Goal: Information Seeking & Learning: Compare options

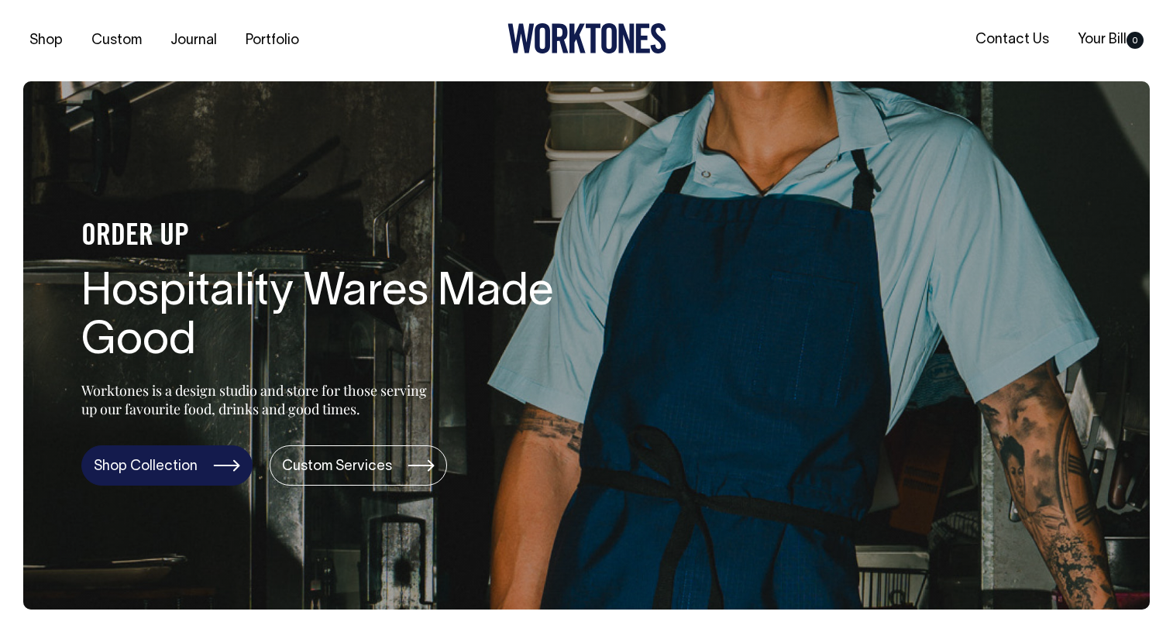
click at [157, 462] on link "Shop Collection" at bounding box center [166, 465] width 171 height 40
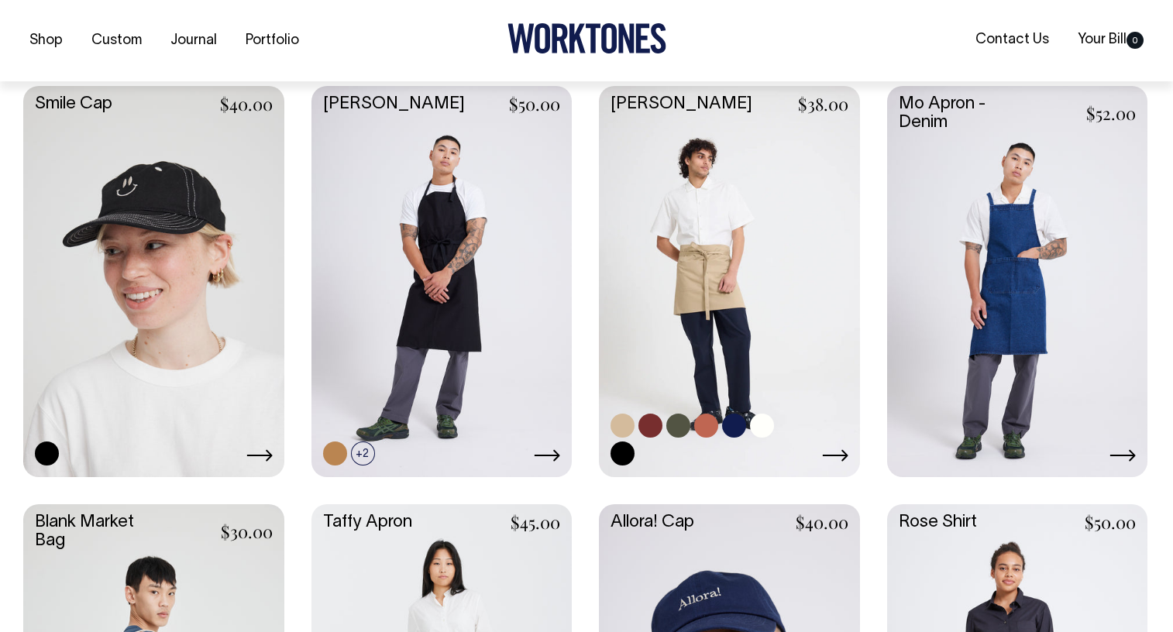
scroll to position [1627, 0]
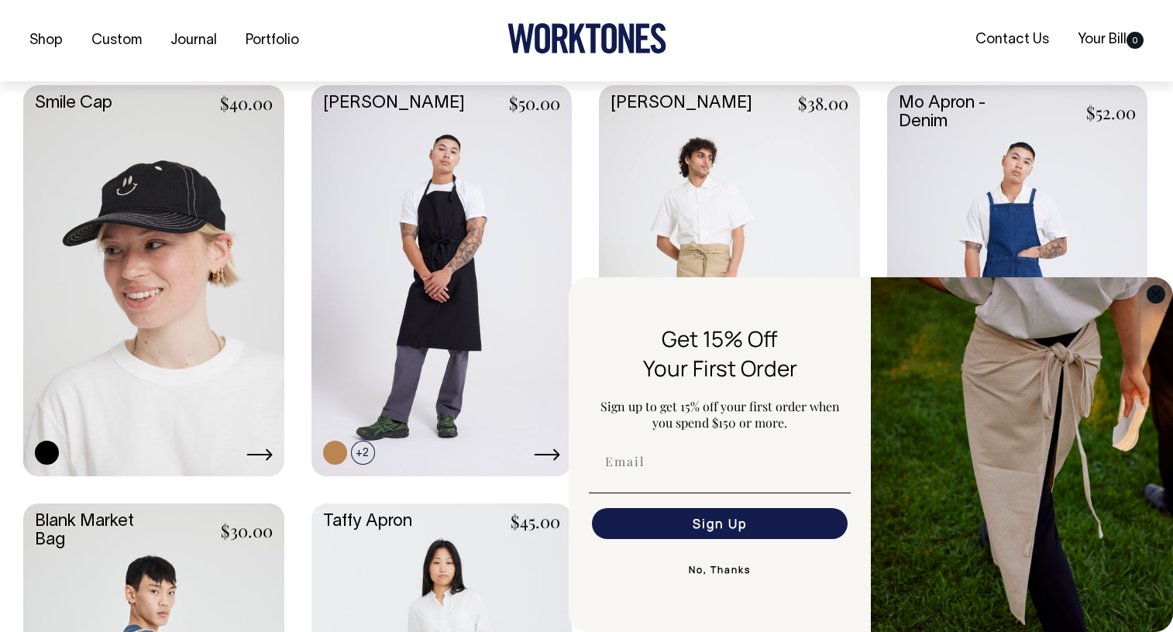
click at [1156, 297] on circle "Close dialog" at bounding box center [1156, 294] width 18 height 18
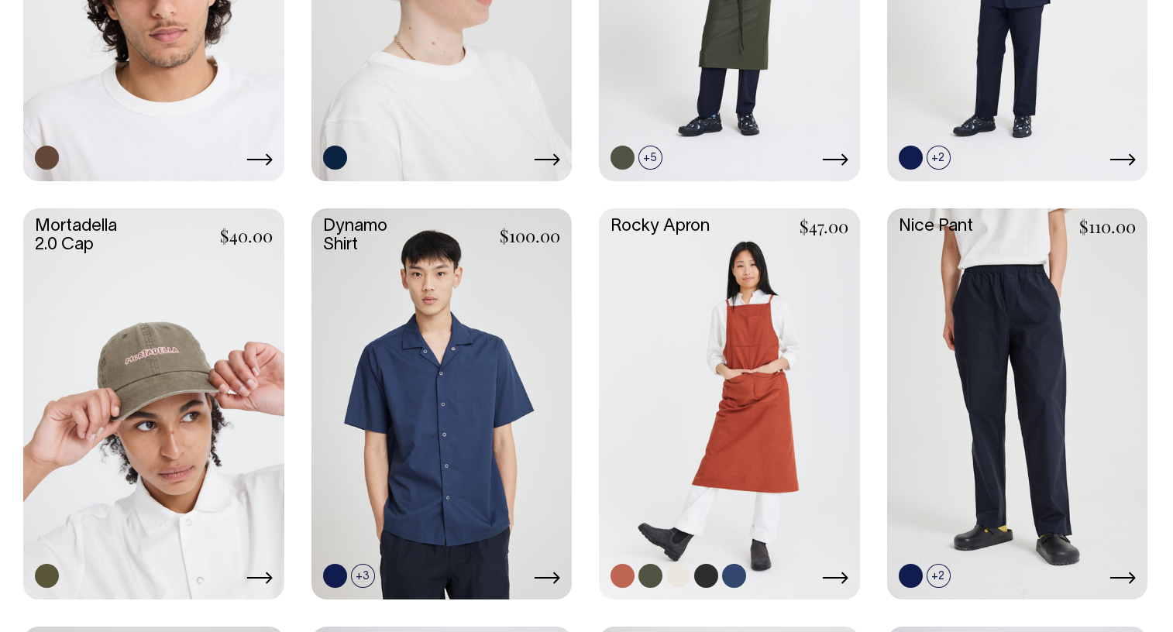
scroll to position [1085, 0]
click at [772, 390] on link at bounding box center [729, 403] width 261 height 388
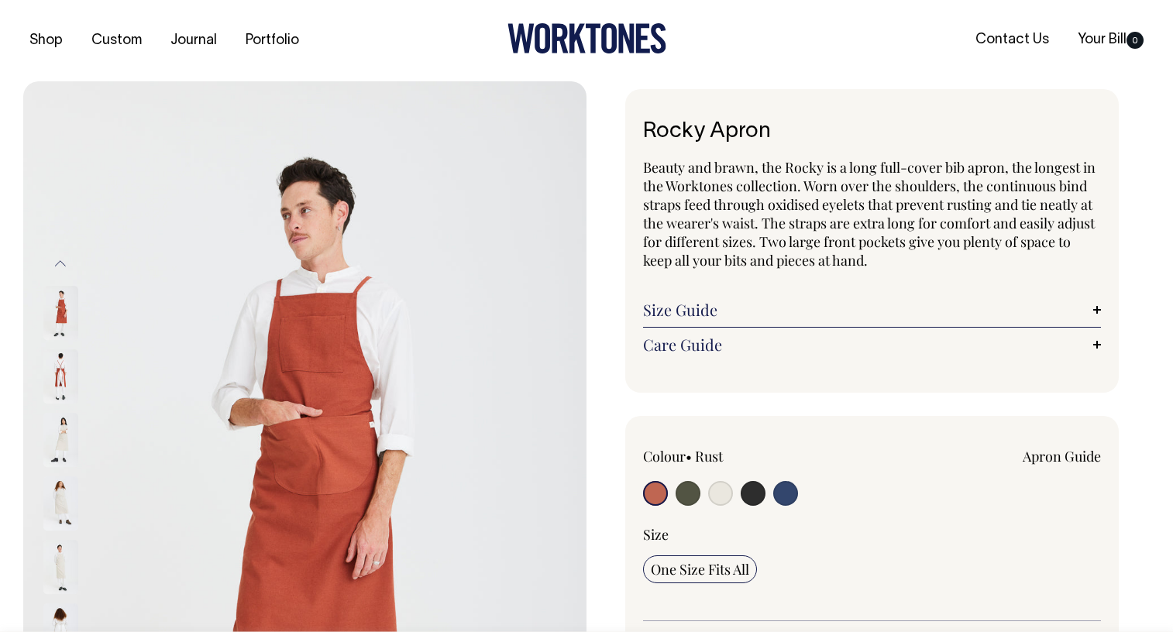
click at [61, 374] on img at bounding box center [60, 376] width 35 height 54
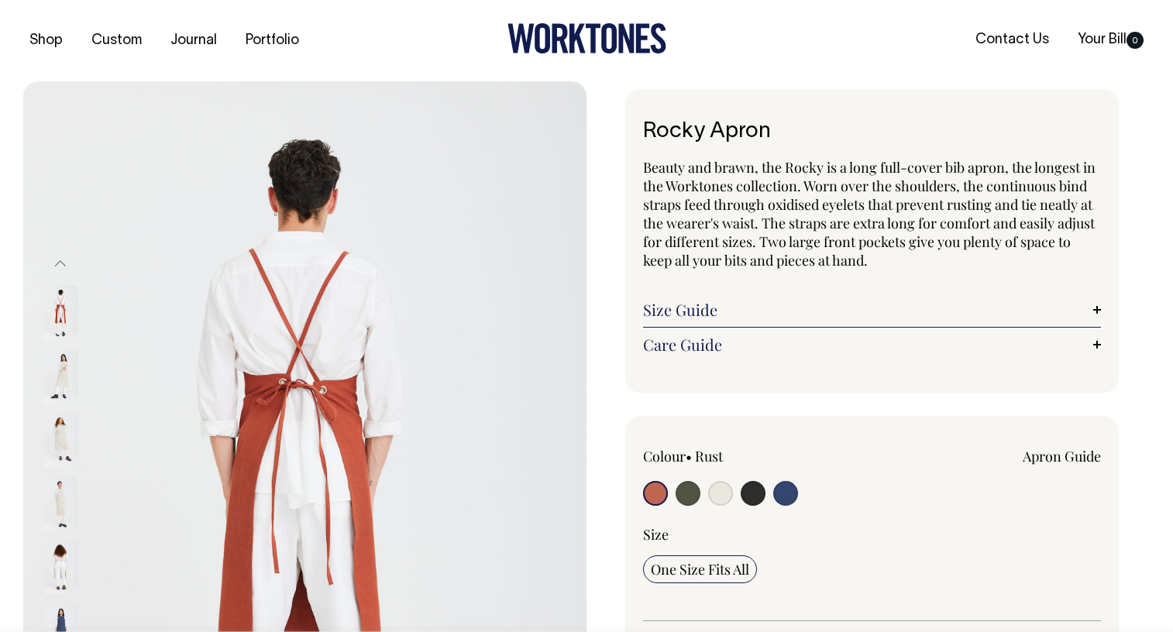
click at [789, 491] on input "radio" at bounding box center [785, 493] width 25 height 25
radio input "true"
select select "Indigo"
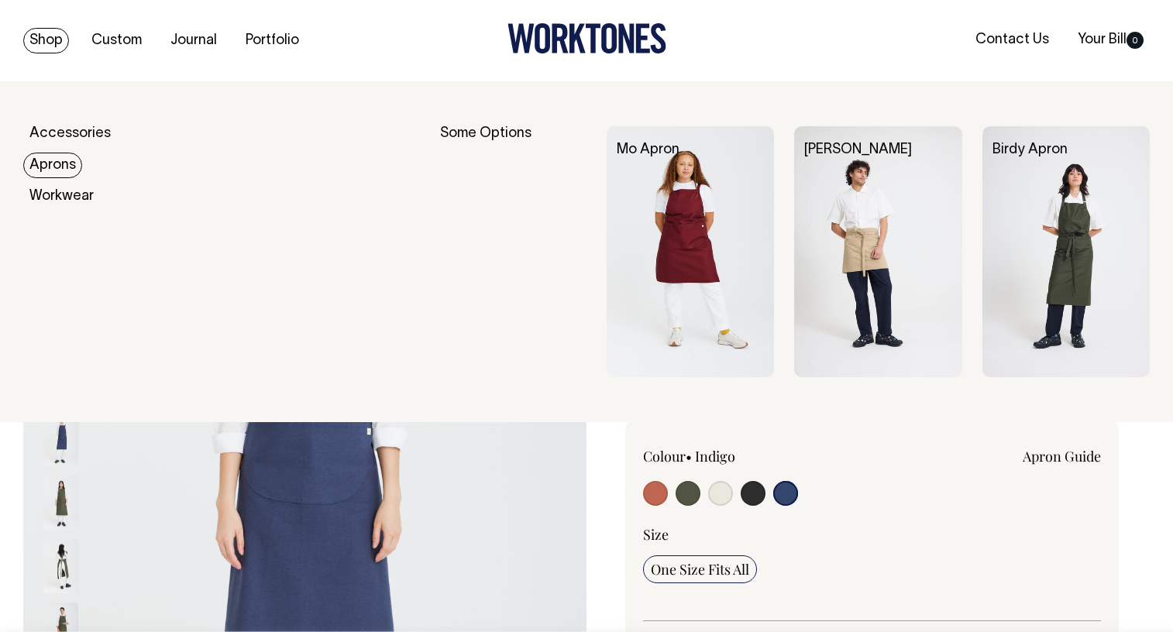
click at [52, 166] on link "Aprons" at bounding box center [52, 166] width 59 height 26
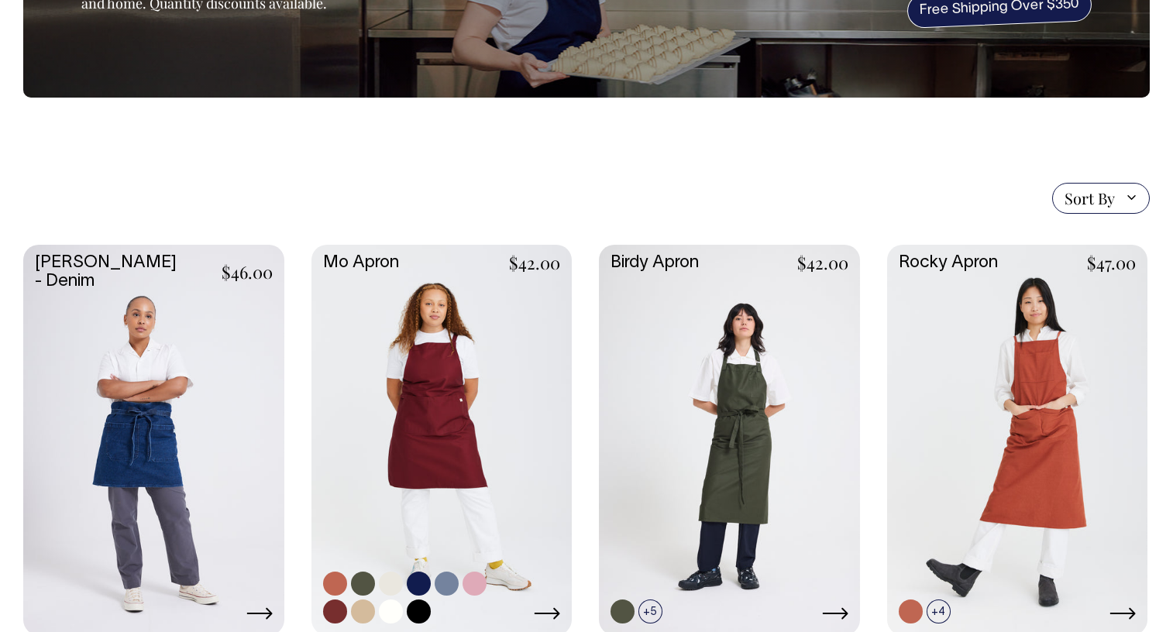
scroll to position [232, 0]
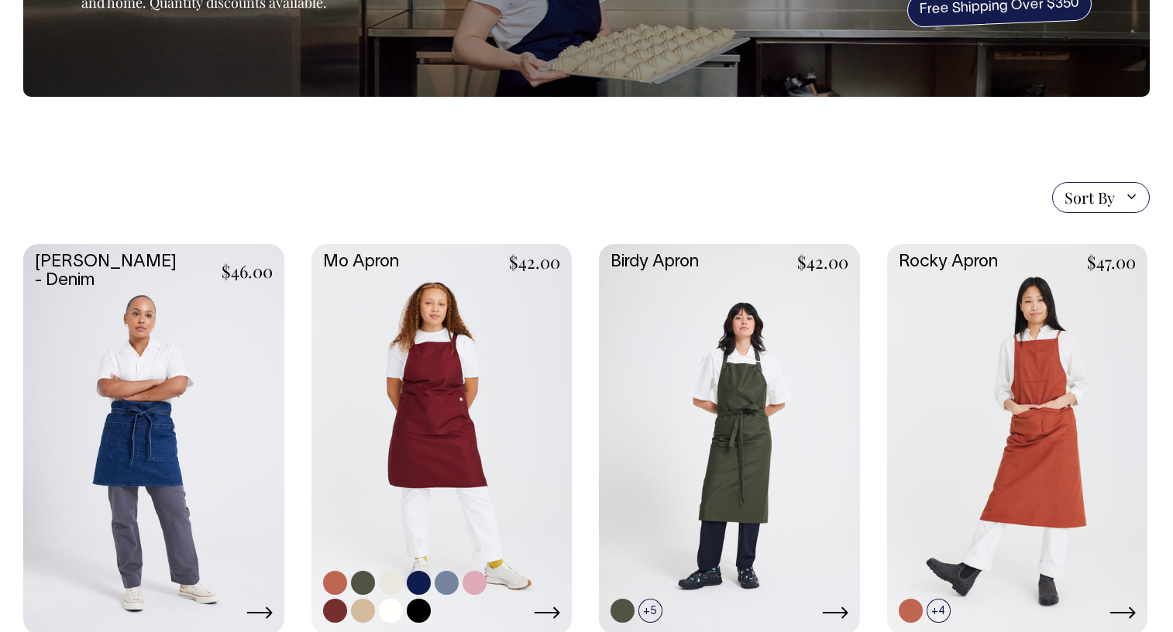
click at [437, 442] on link at bounding box center [441, 438] width 261 height 388
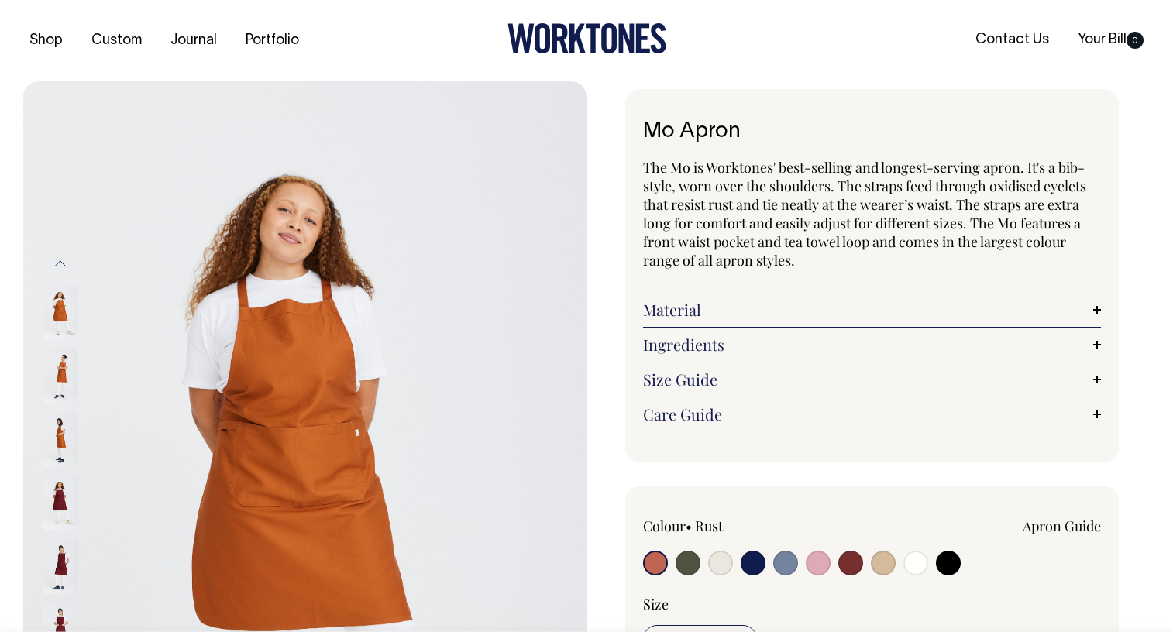
click at [786, 562] on input "radio" at bounding box center [785, 563] width 25 height 25
radio input "true"
select select "Blue/Grey"
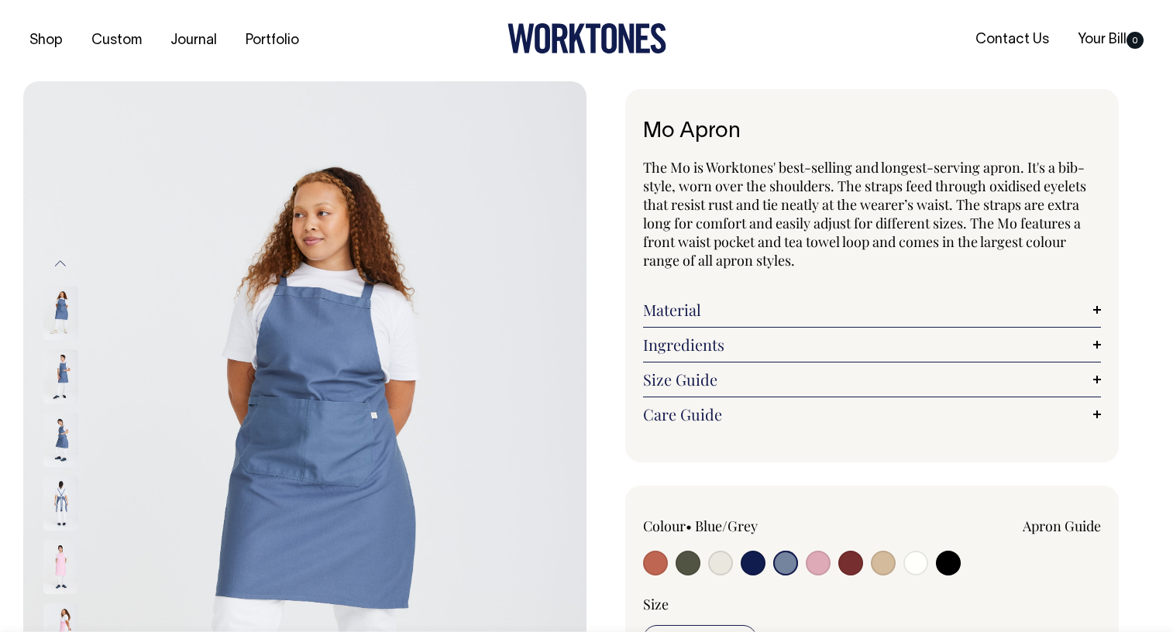
click at [60, 493] on img at bounding box center [60, 503] width 35 height 54
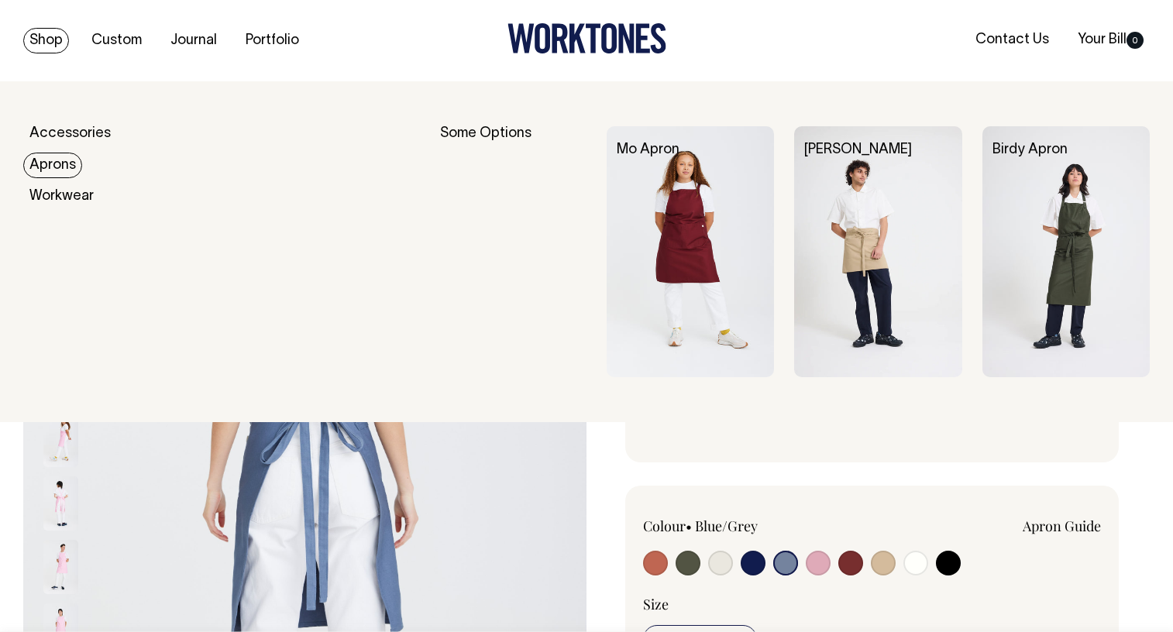
click at [55, 166] on link "Aprons" at bounding box center [52, 166] width 59 height 26
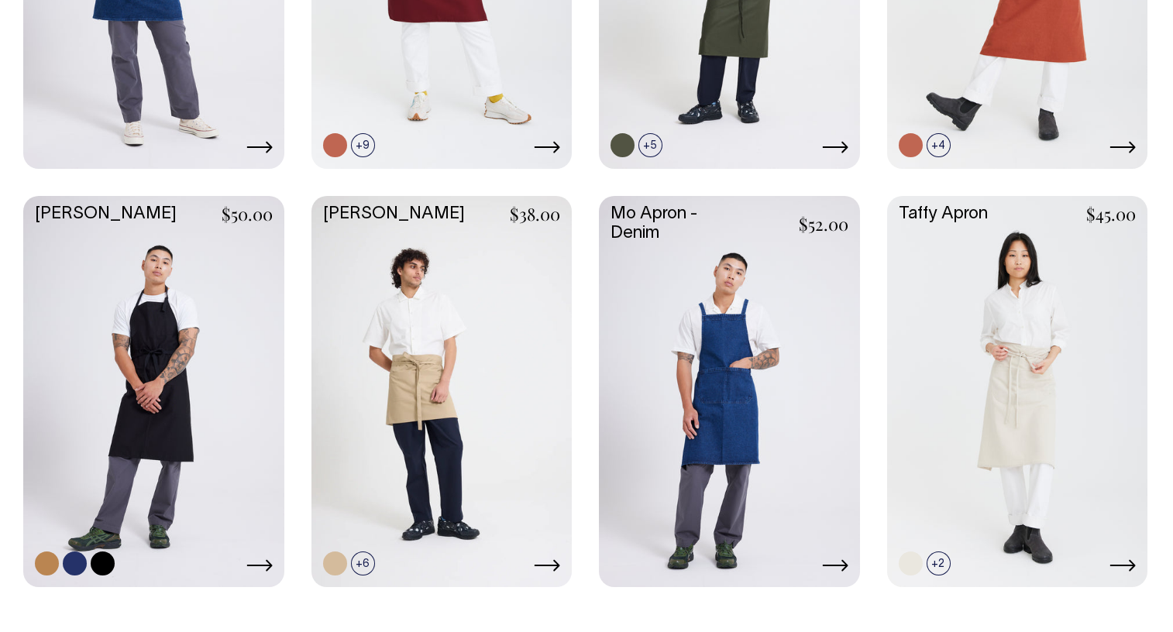
scroll to position [697, 0]
click at [163, 344] on link at bounding box center [153, 391] width 261 height 388
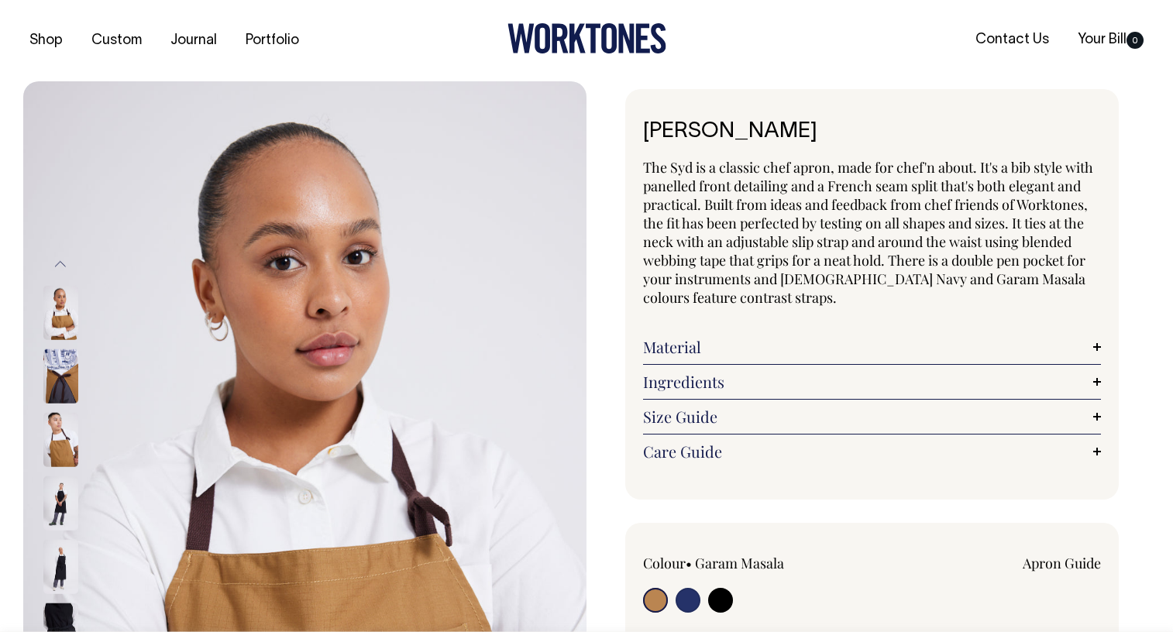
click at [57, 569] on img at bounding box center [60, 567] width 35 height 54
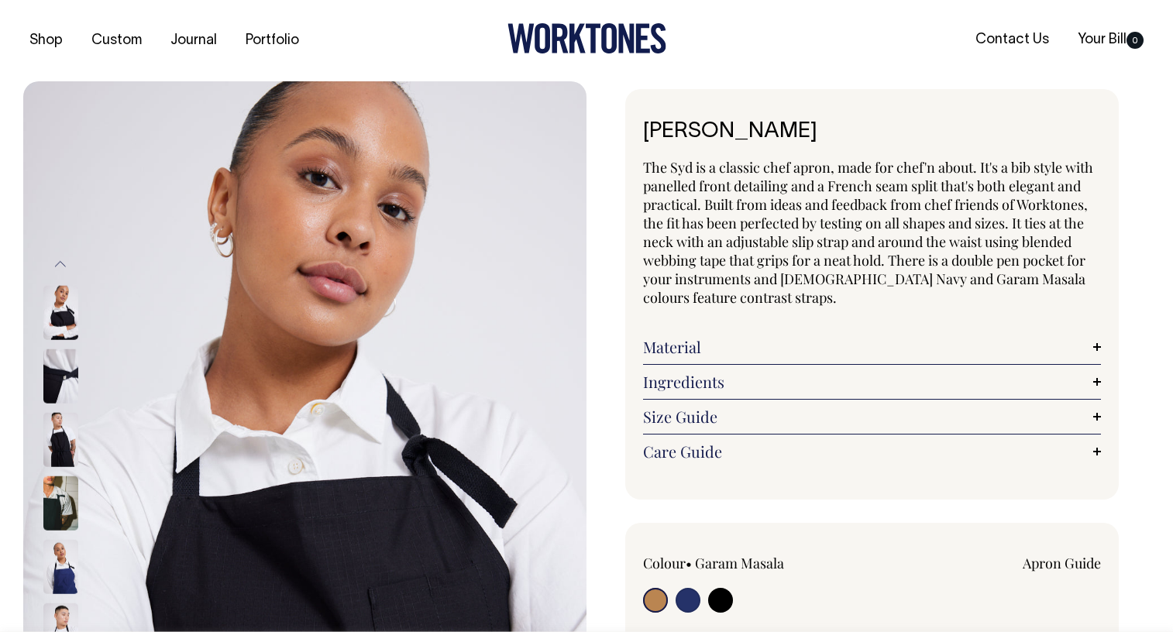
click at [69, 436] on img at bounding box center [60, 440] width 35 height 54
click at [738, 264] on span "The Syd is a classic chef apron, made for chef'n about. It's a bib style with p…" at bounding box center [868, 232] width 450 height 149
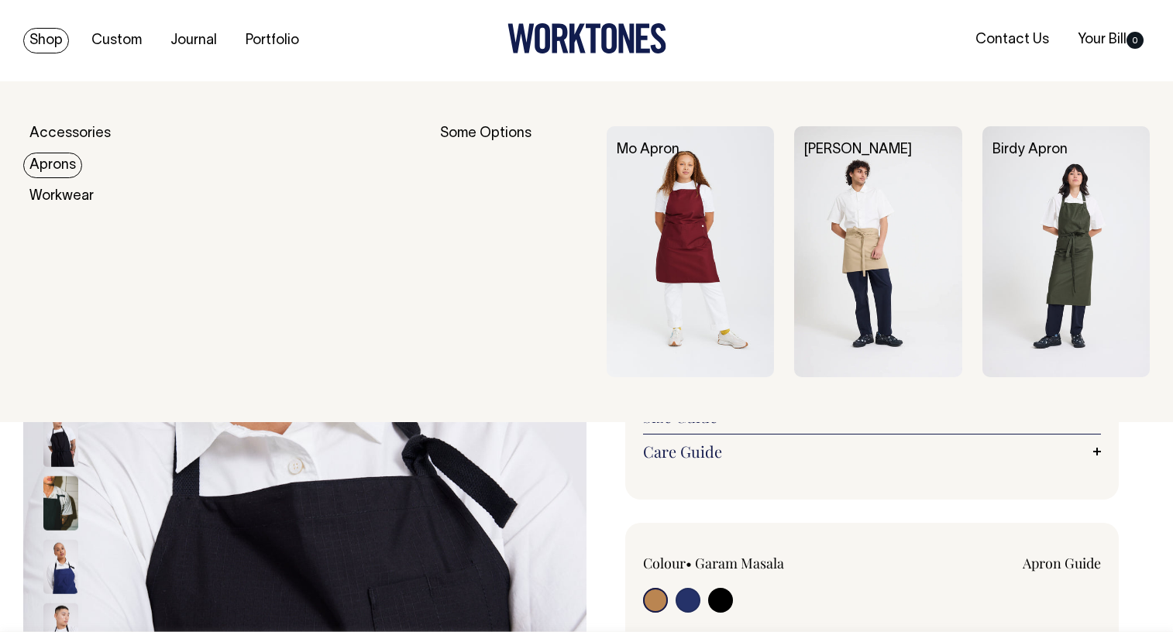
click at [50, 164] on link "Aprons" at bounding box center [52, 166] width 59 height 26
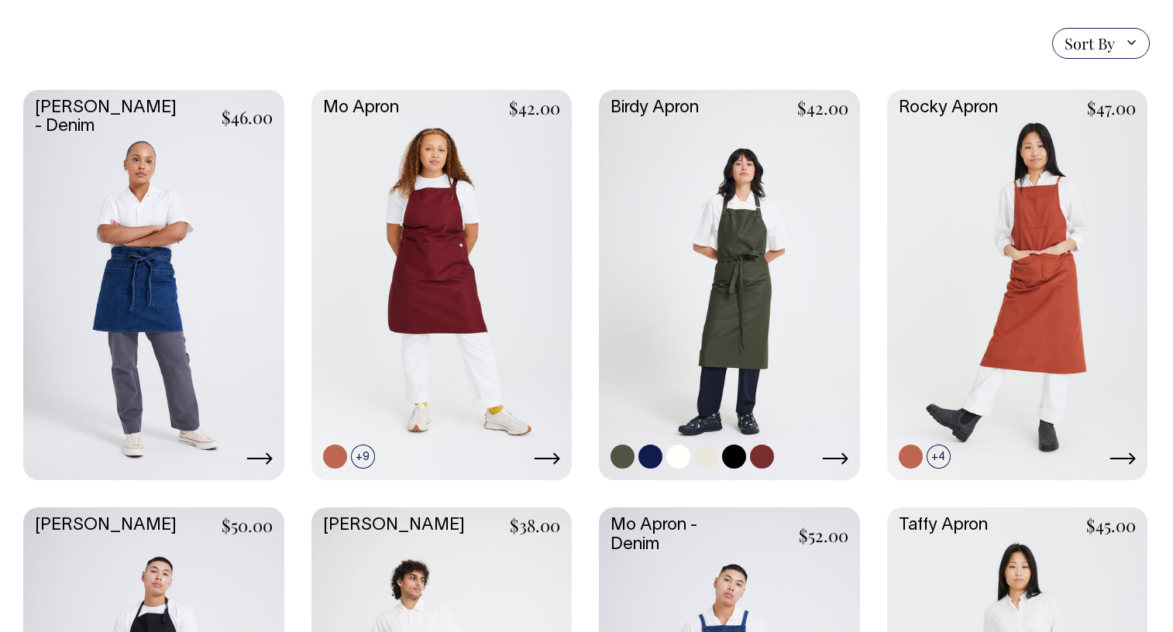
scroll to position [387, 0]
click at [786, 363] on link at bounding box center [729, 283] width 261 height 388
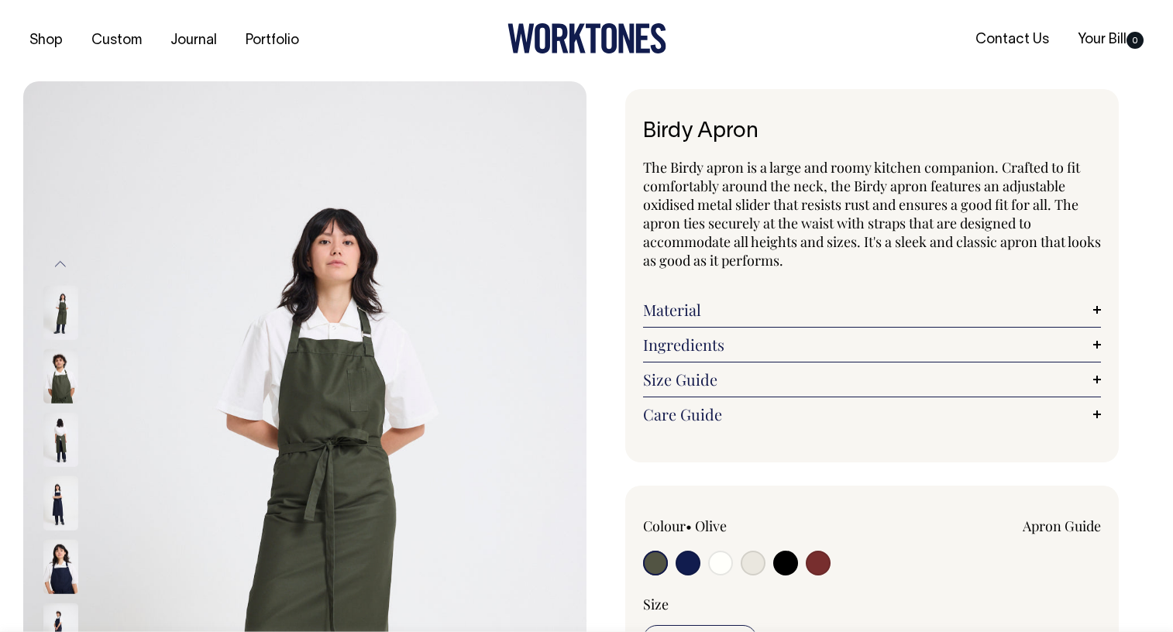
click at [63, 440] on img at bounding box center [60, 440] width 35 height 54
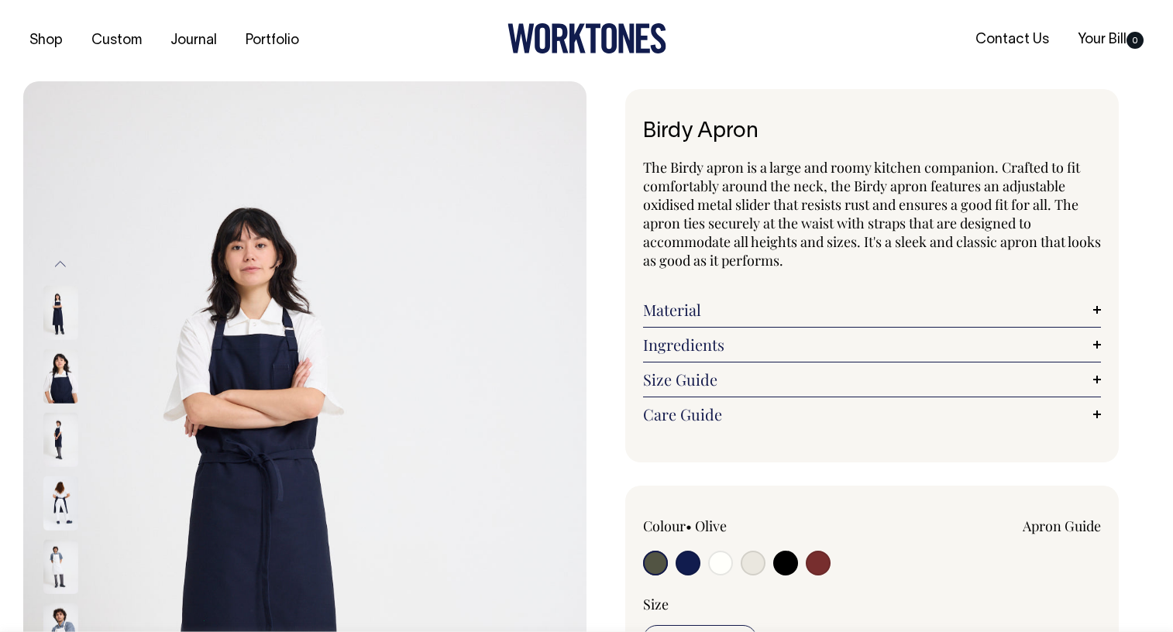
click at [63, 512] on img at bounding box center [60, 503] width 35 height 54
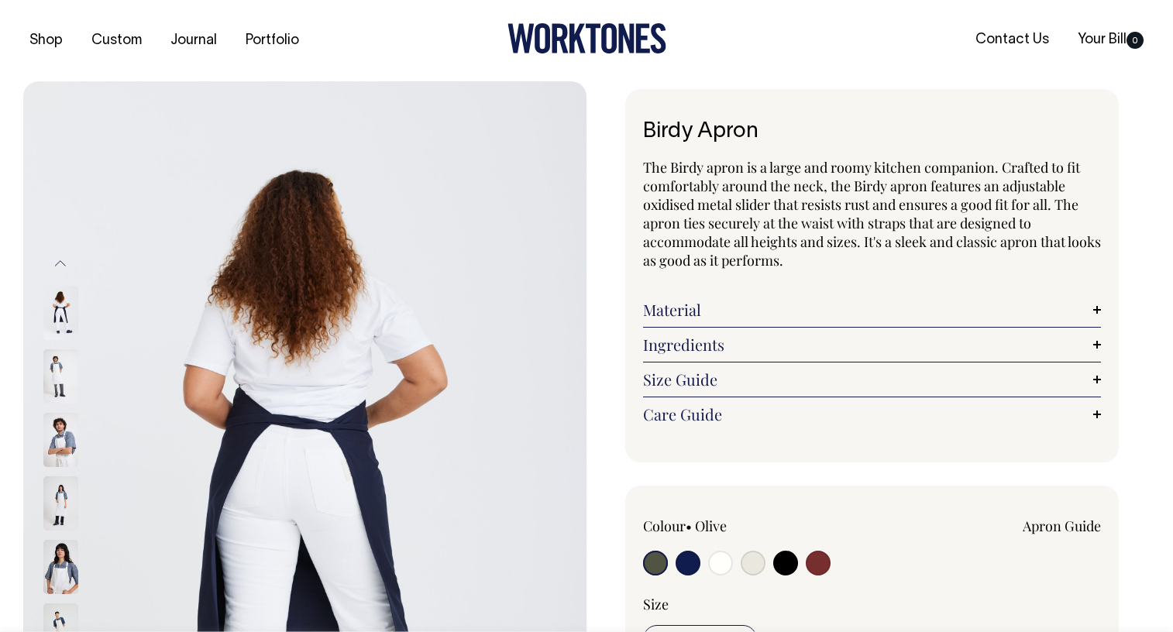
click at [64, 514] on img at bounding box center [60, 503] width 35 height 54
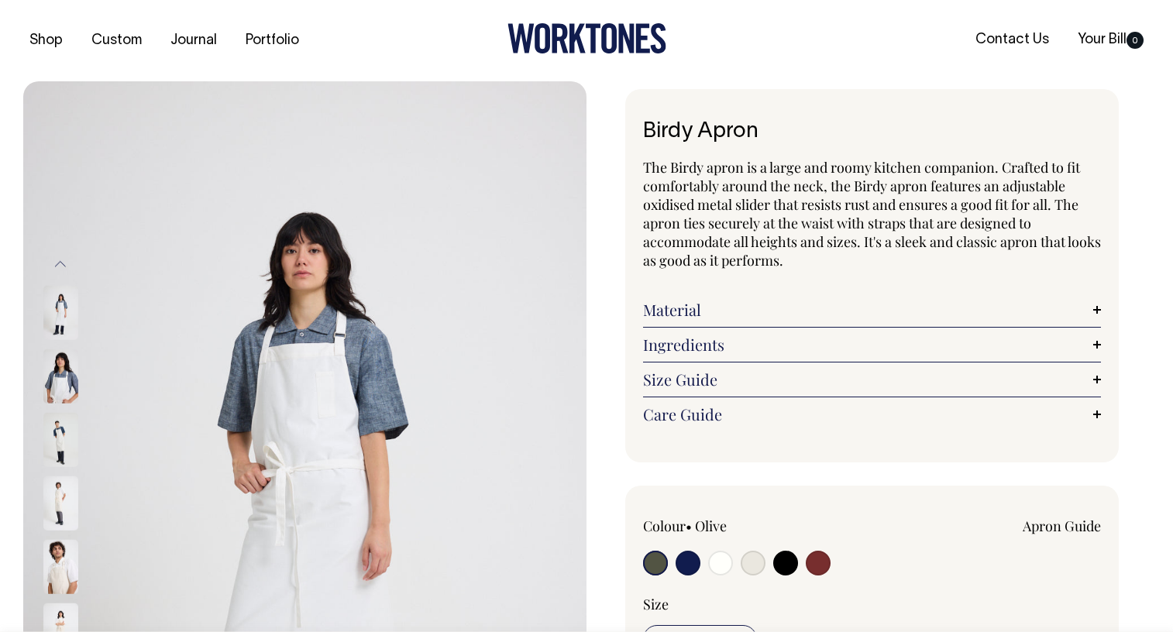
click at [61, 506] on img at bounding box center [60, 503] width 35 height 54
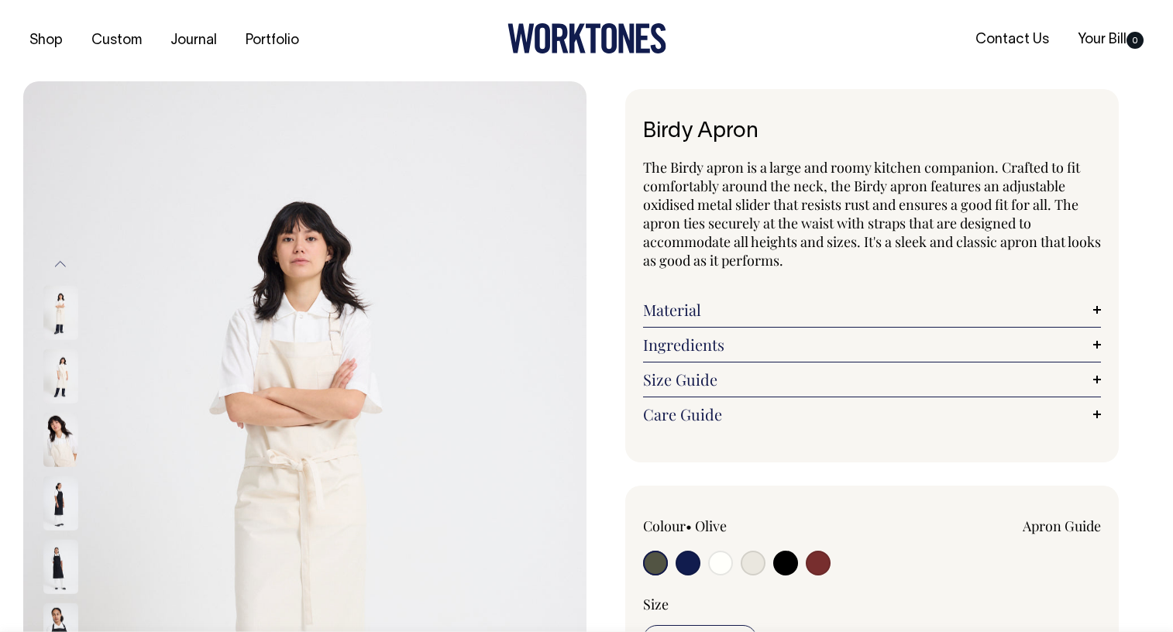
click at [67, 504] on img at bounding box center [60, 503] width 35 height 54
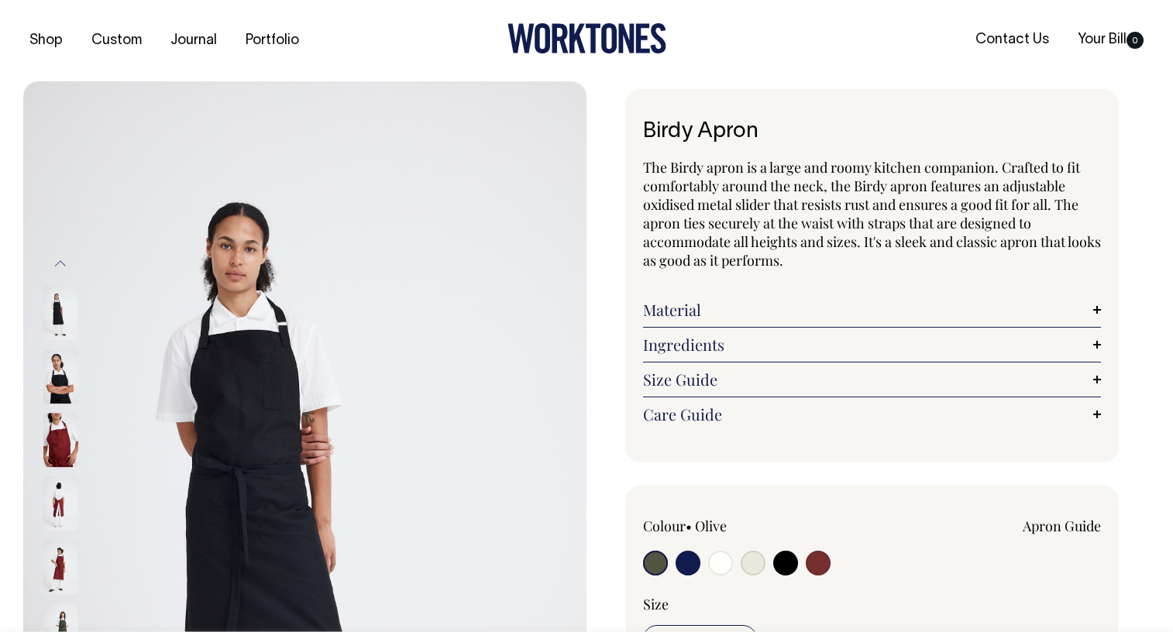
click at [67, 512] on img at bounding box center [60, 503] width 35 height 54
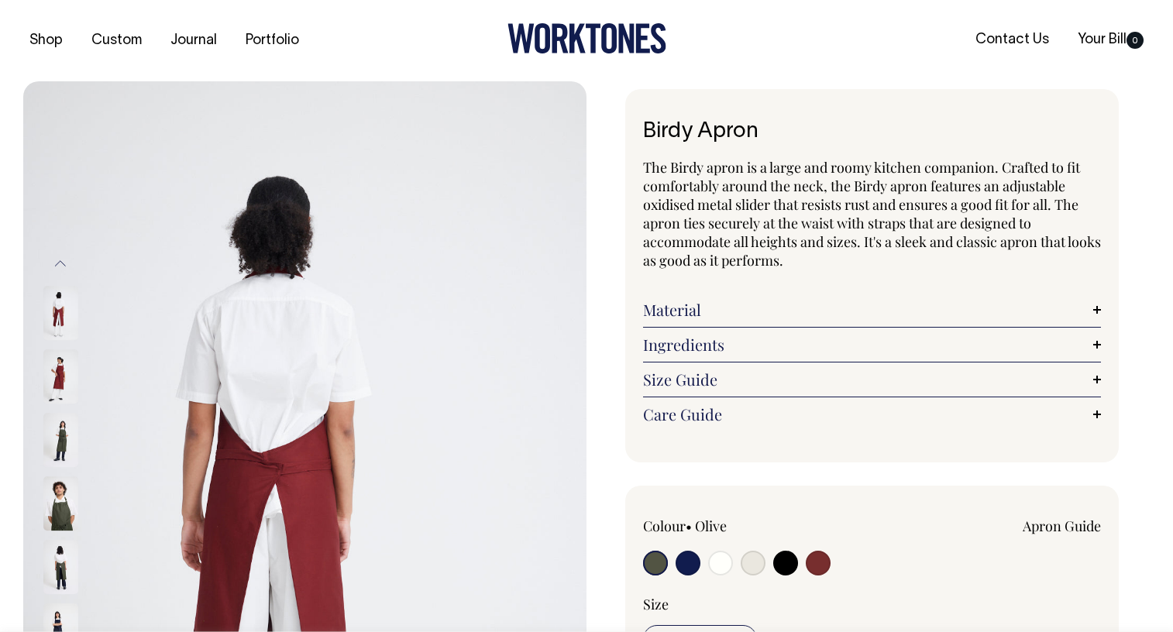
click at [50, 513] on img at bounding box center [60, 503] width 35 height 54
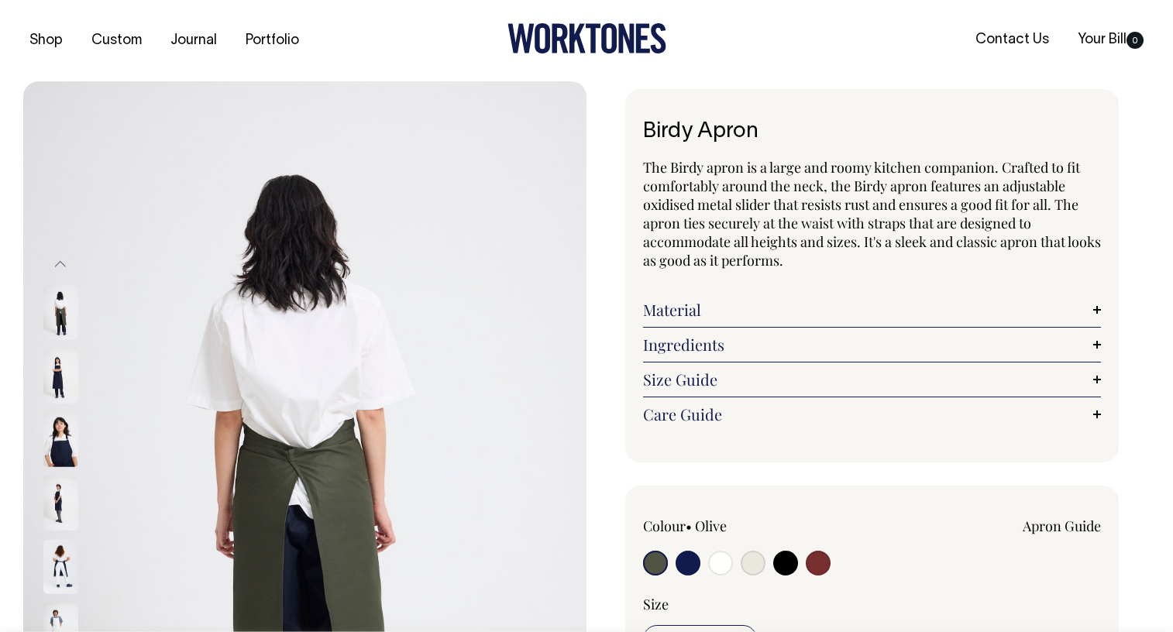
click at [732, 218] on span "The Birdy apron is a large and roomy kitchen companion. Crafted to fit comforta…" at bounding box center [872, 214] width 458 height 112
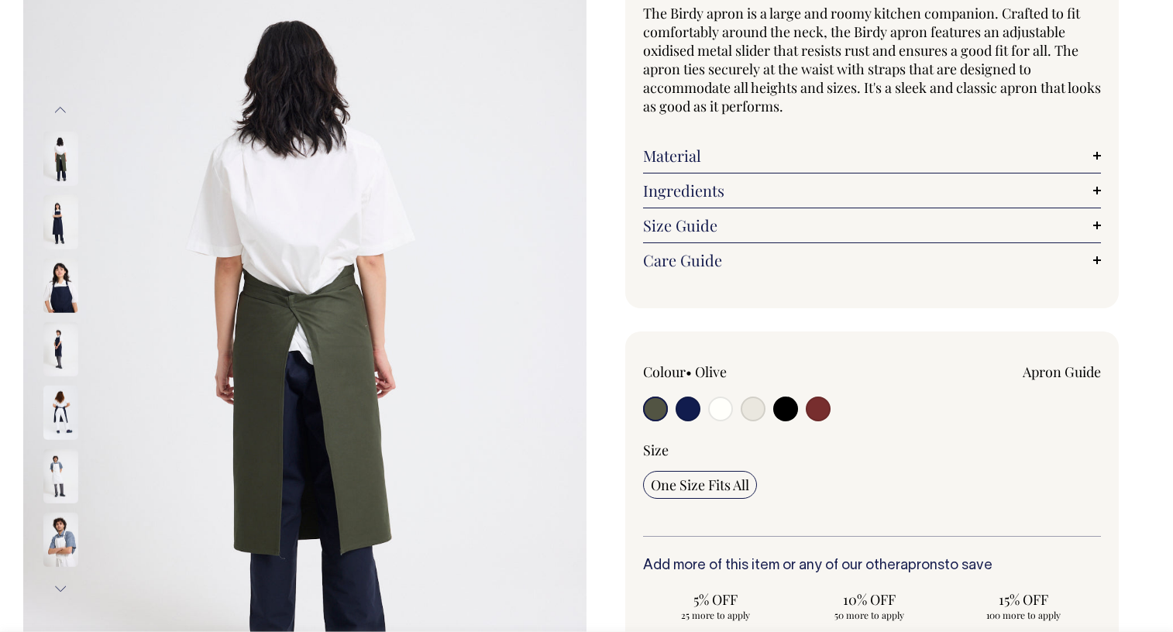
scroll to position [155, 0]
click at [693, 413] on input "radio" at bounding box center [688, 408] width 25 height 25
radio input "true"
select select "Dark Navy"
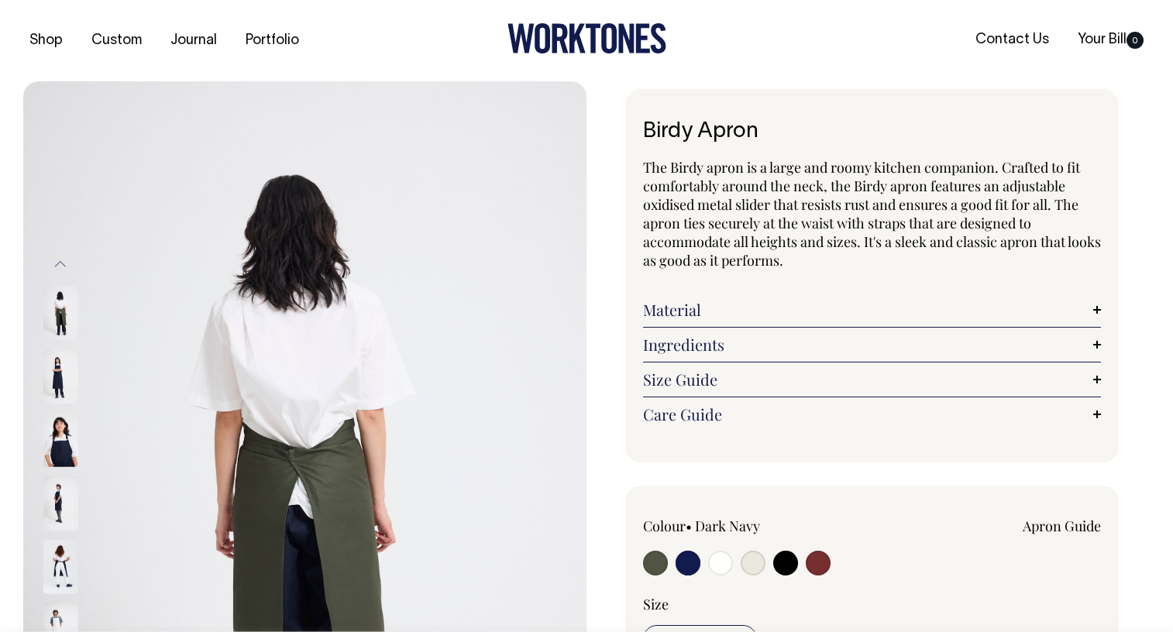
click at [66, 320] on img at bounding box center [60, 313] width 35 height 54
click at [67, 372] on img at bounding box center [60, 376] width 35 height 54
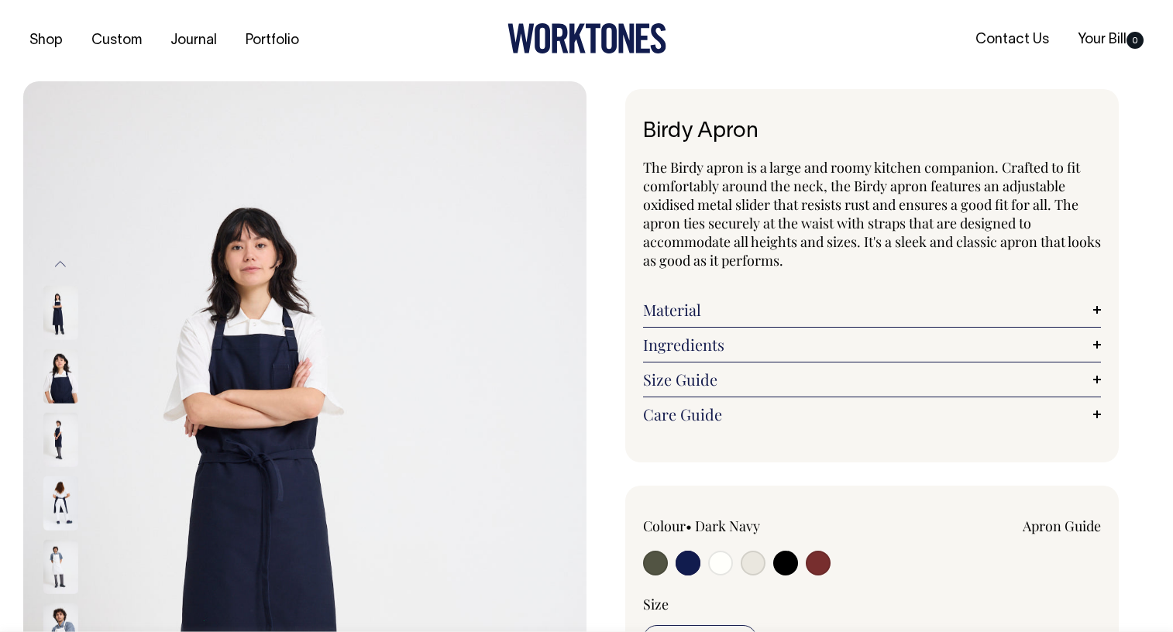
click at [60, 448] on img at bounding box center [60, 440] width 35 height 54
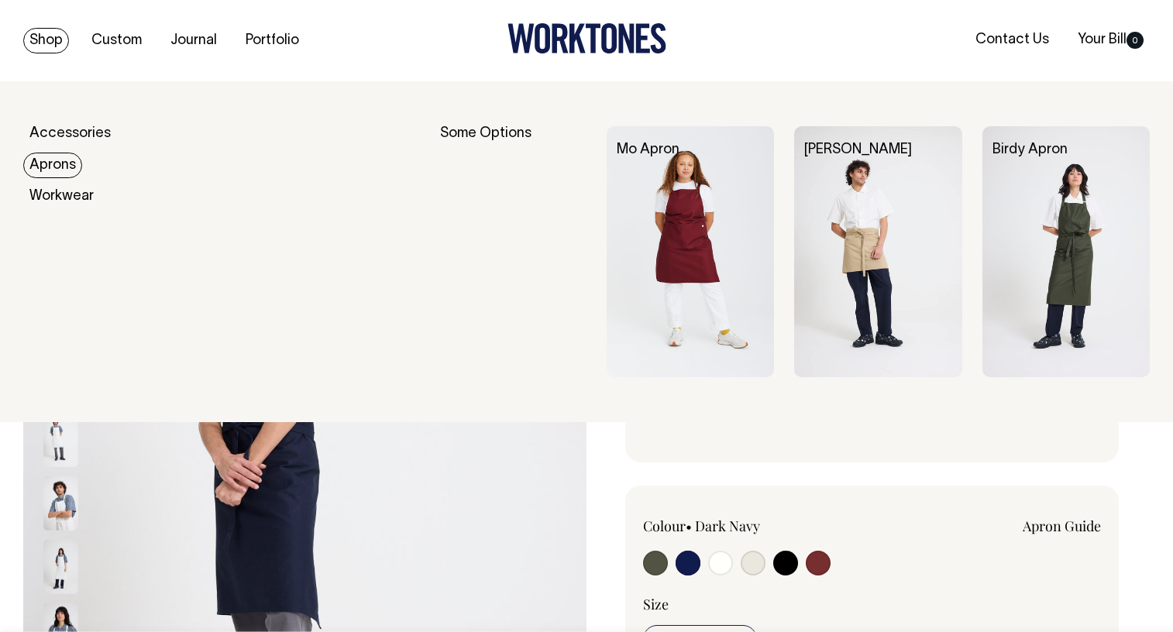
click at [62, 164] on link "Aprons" at bounding box center [52, 166] width 59 height 26
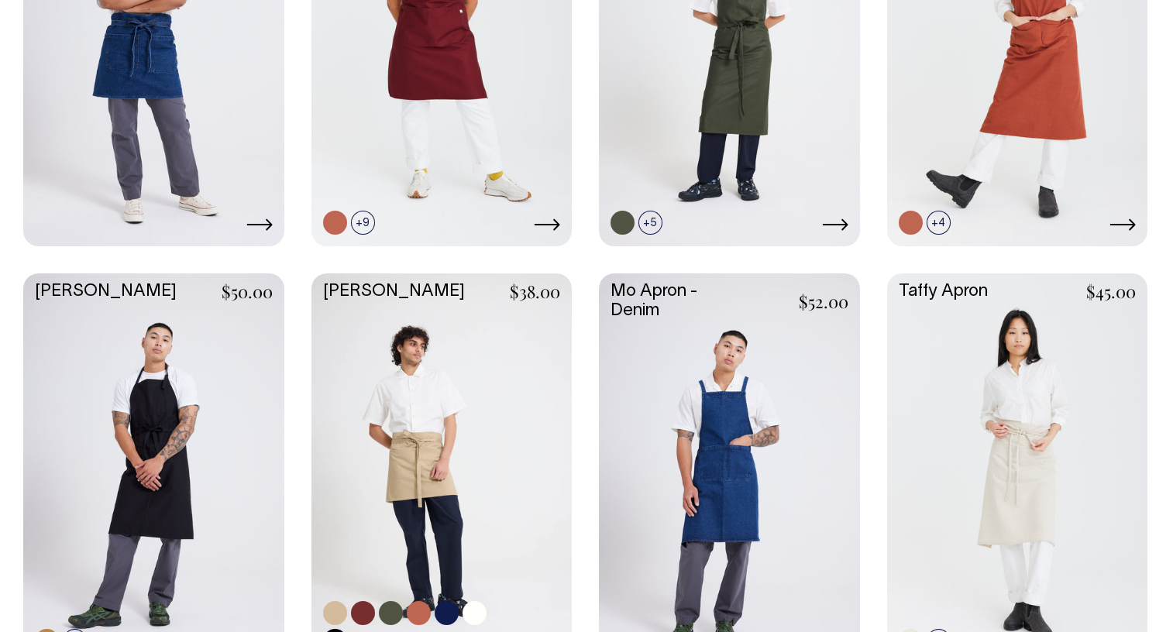
scroll to position [620, 0]
click at [449, 443] on link at bounding box center [441, 468] width 261 height 388
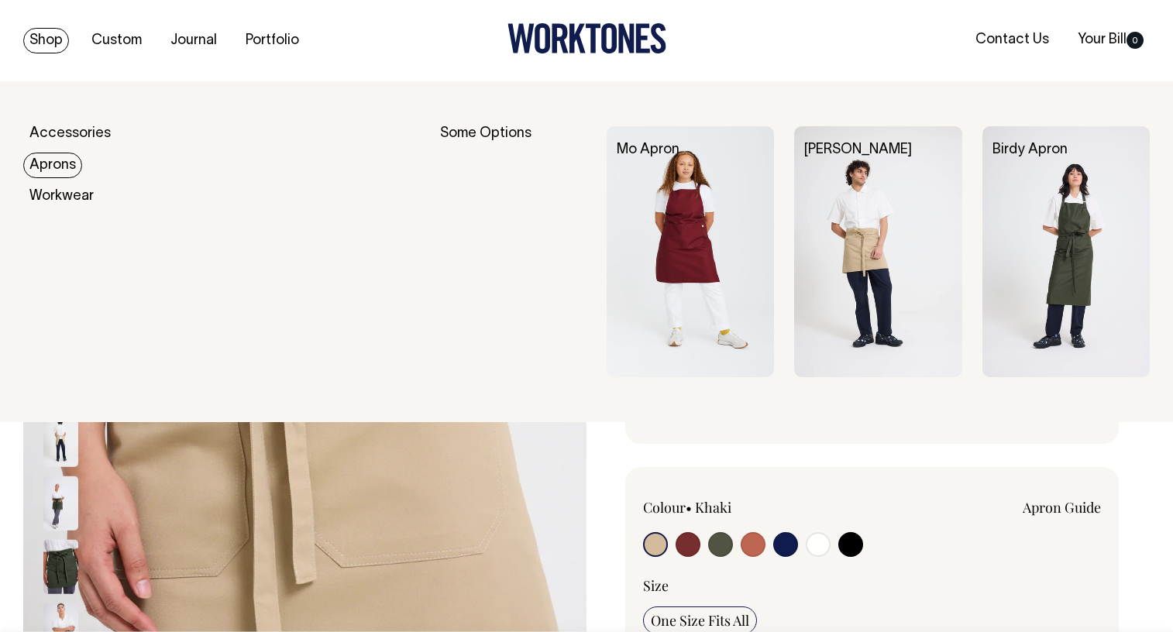
click at [55, 161] on link "Aprons" at bounding box center [52, 166] width 59 height 26
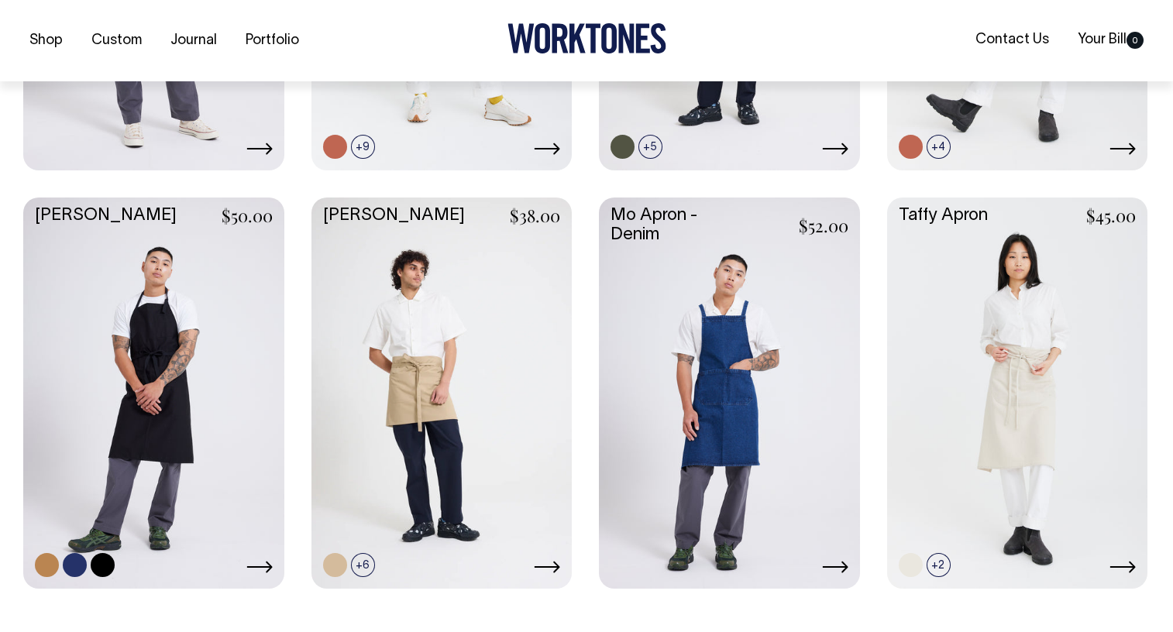
scroll to position [697, 0]
click at [160, 391] on link at bounding box center [153, 391] width 261 height 388
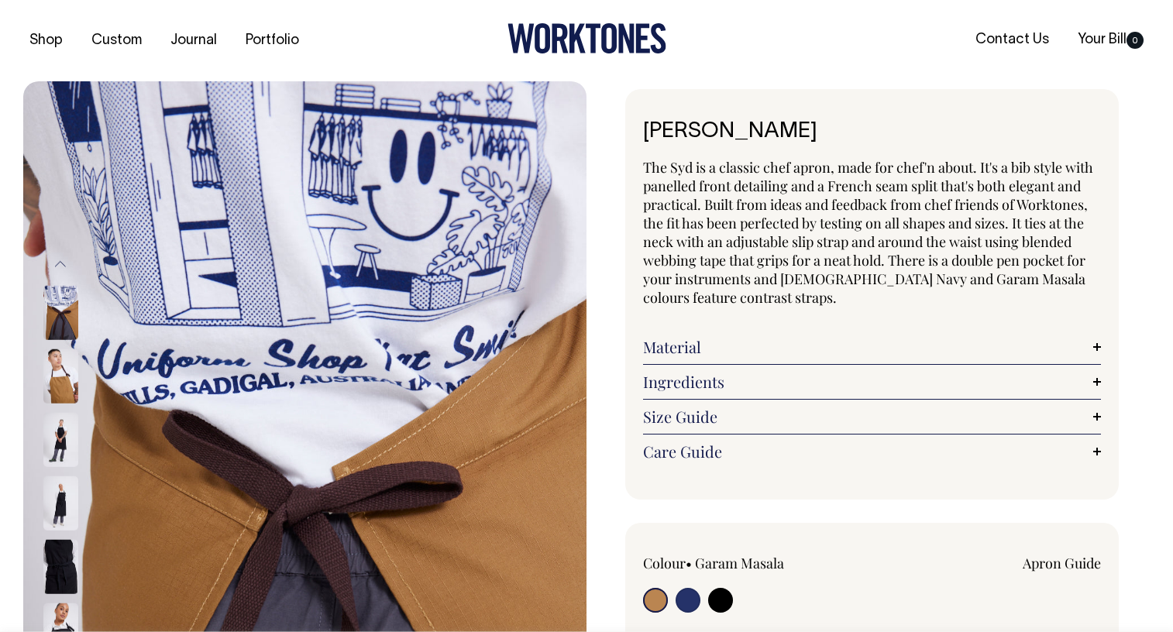
click at [740, 354] on link "Material" at bounding box center [872, 347] width 458 height 19
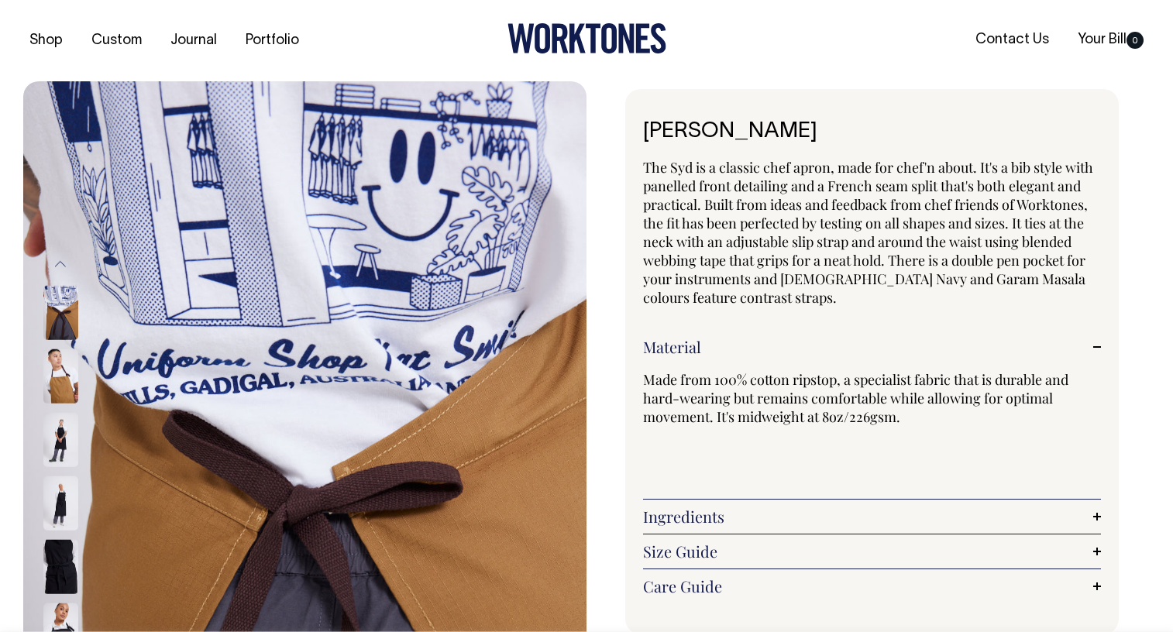
click at [736, 366] on div "Made from 100% cotton ripstop, a specialist fabric that is durable and hard-wea…" at bounding box center [872, 423] width 458 height 135
click at [782, 240] on span "The Syd is a classic chef apron, made for chef'n about. It's a bib style with p…" at bounding box center [868, 232] width 450 height 149
click at [654, 253] on span "The Syd is a classic chef apron, made for chef'n about. It's a bib style with p…" at bounding box center [868, 232] width 450 height 149
click at [61, 370] on img at bounding box center [60, 376] width 35 height 54
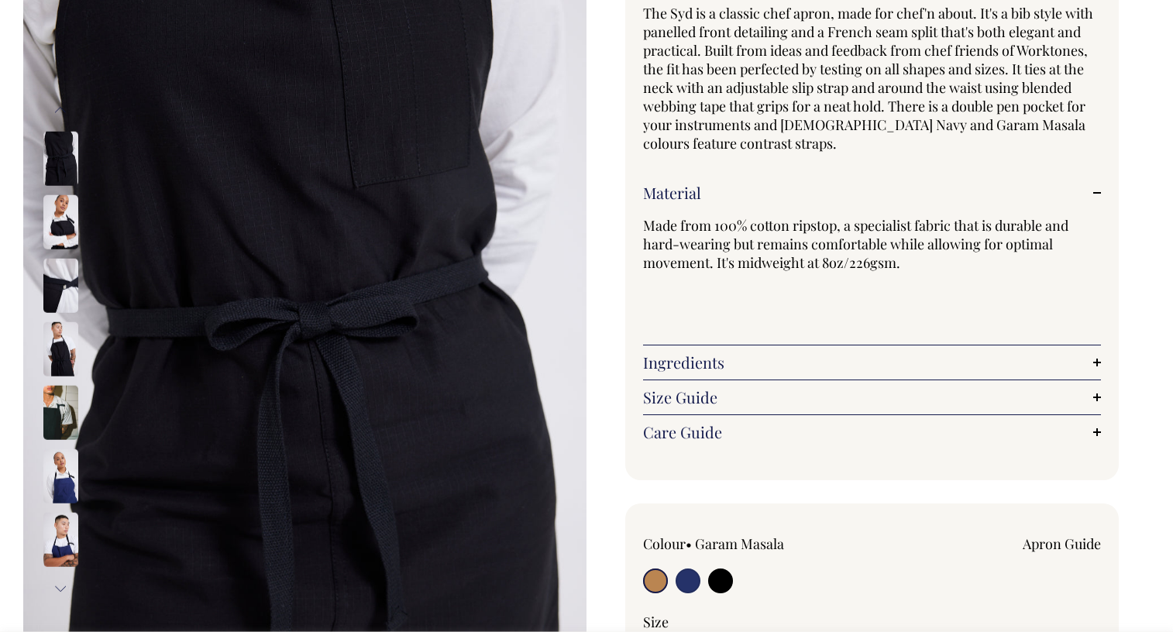
scroll to position [155, 0]
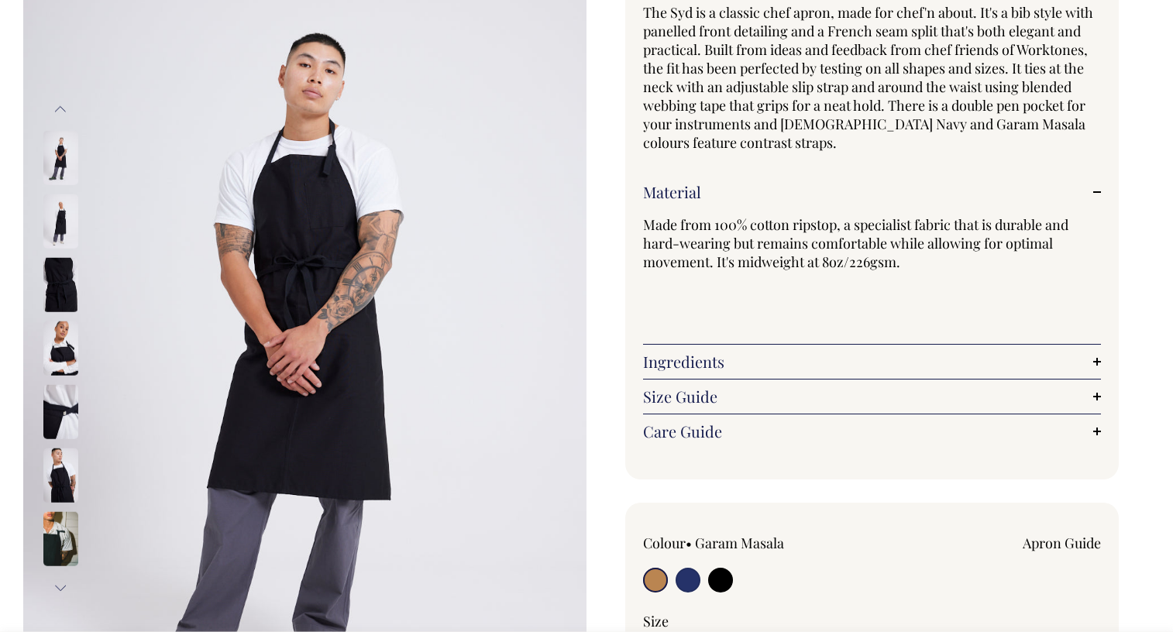
click at [64, 588] on button "Next" at bounding box center [60, 588] width 23 height 35
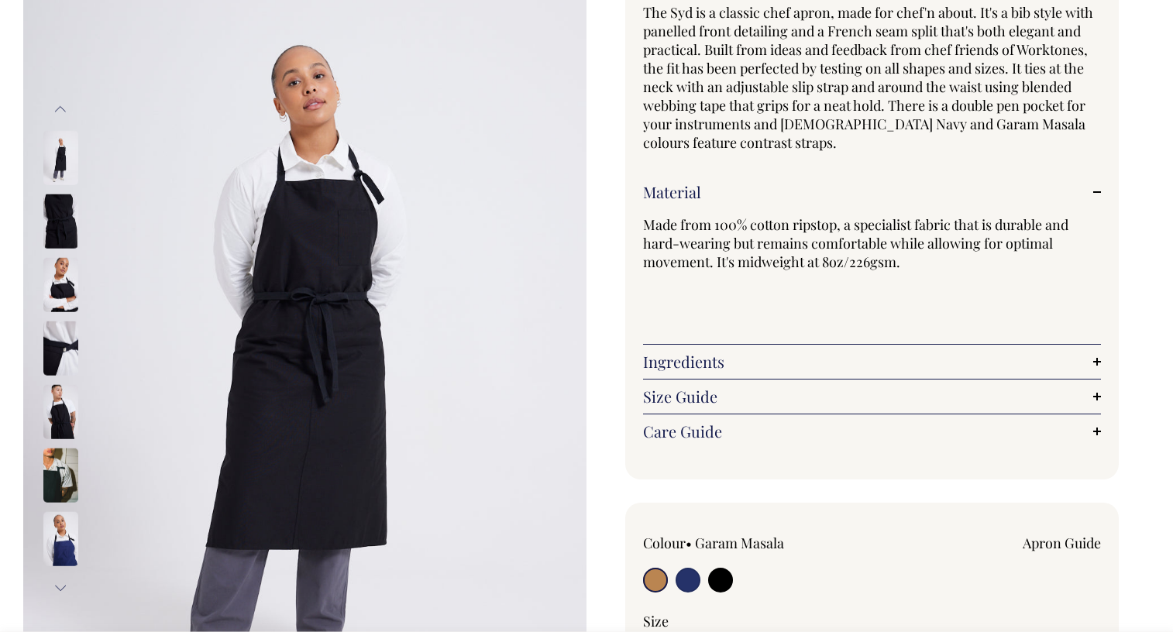
click at [60, 583] on button "Next" at bounding box center [60, 588] width 23 height 35
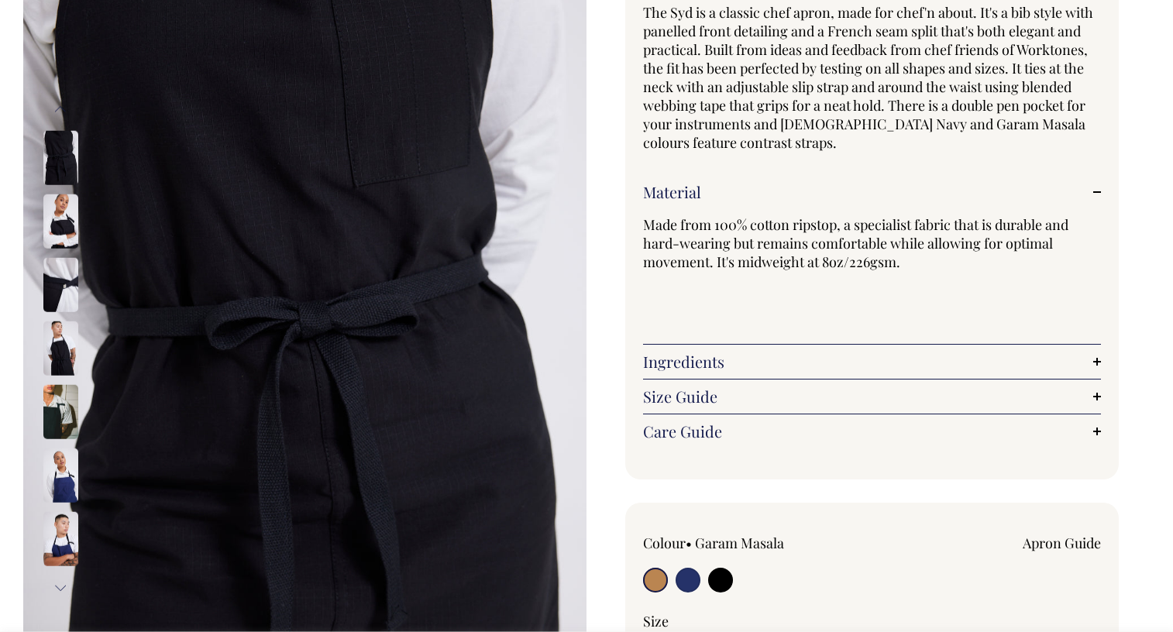
click at [60, 582] on button "Next" at bounding box center [60, 588] width 23 height 35
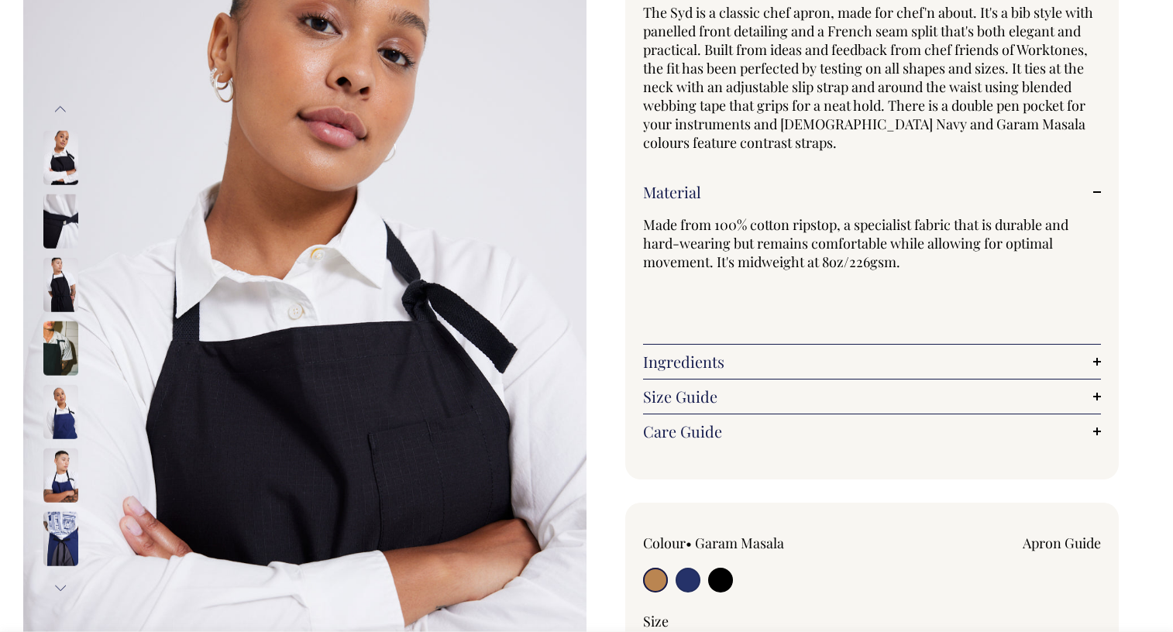
click at [63, 542] on img at bounding box center [60, 539] width 35 height 54
